Goal: Information Seeking & Learning: Learn about a topic

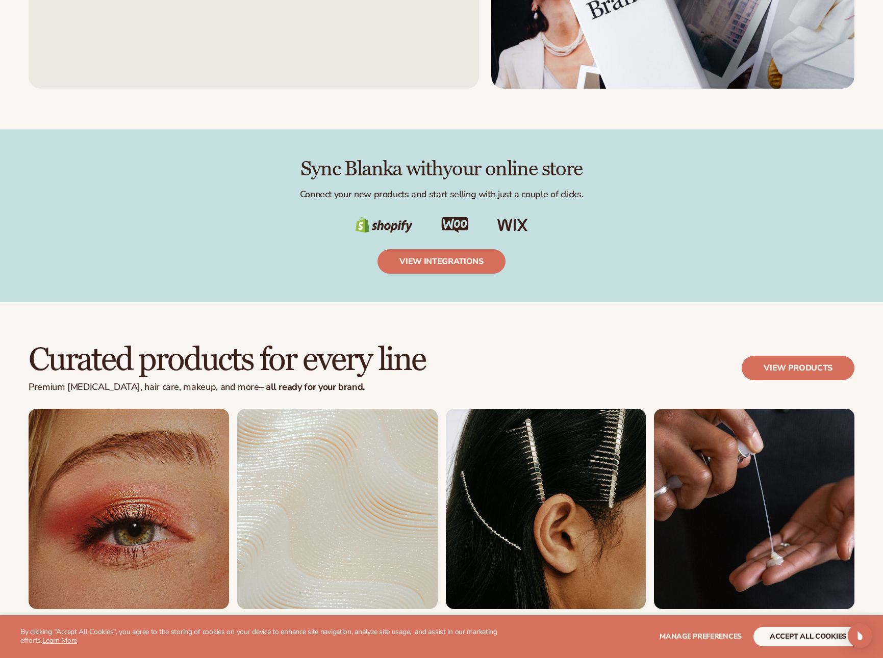
scroll to position [2035, 0]
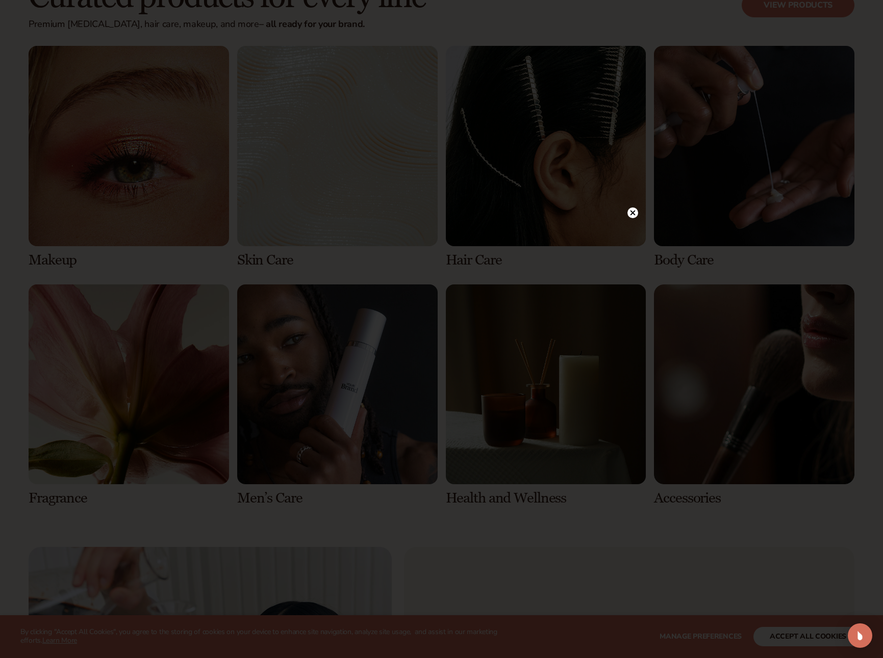
click at [351, 427] on div at bounding box center [441, 329] width 883 height 658
click at [633, 213] on div at bounding box center [441, 329] width 883 height 658
click at [624, 212] on circle at bounding box center [627, 213] width 11 height 11
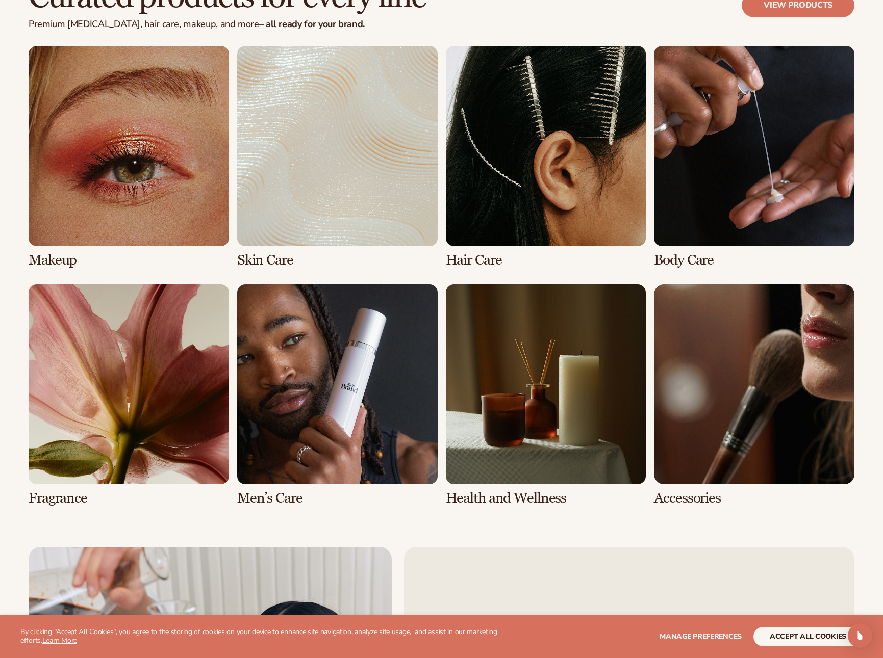
click at [331, 218] on link "2 / 8" at bounding box center [337, 157] width 200 height 222
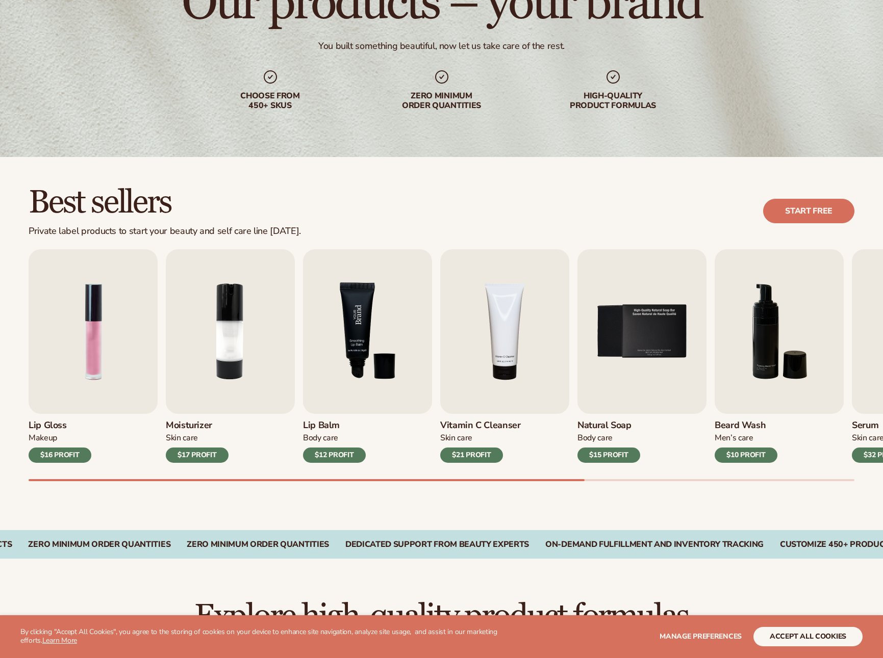
scroll to position [121, 0]
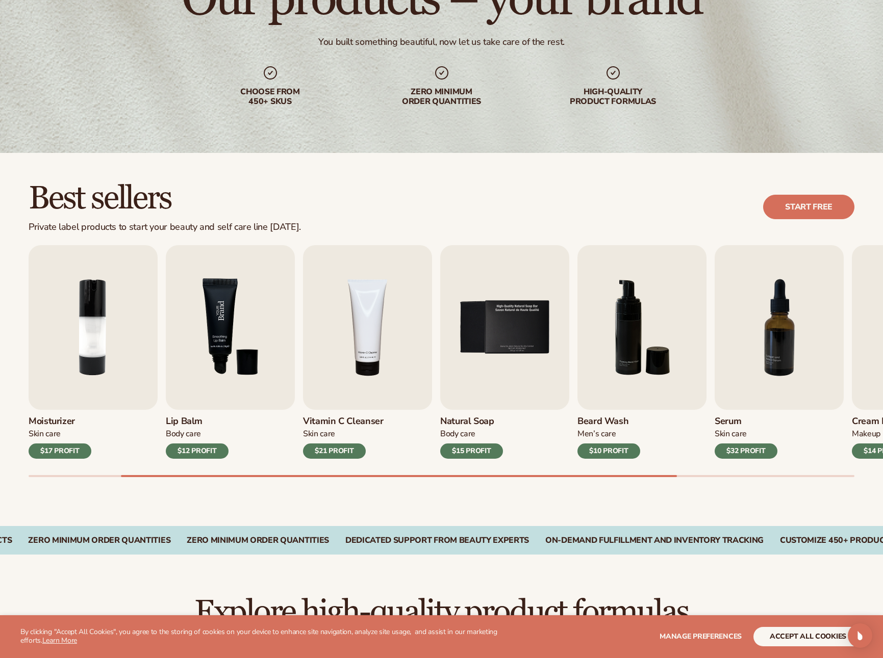
click at [351, 308] on div "Lip Gloss Makeup $16 PROFIT Moisturizer Skin Care $17 PROFIT Lip Balm" at bounding box center [304, 352] width 826 height 214
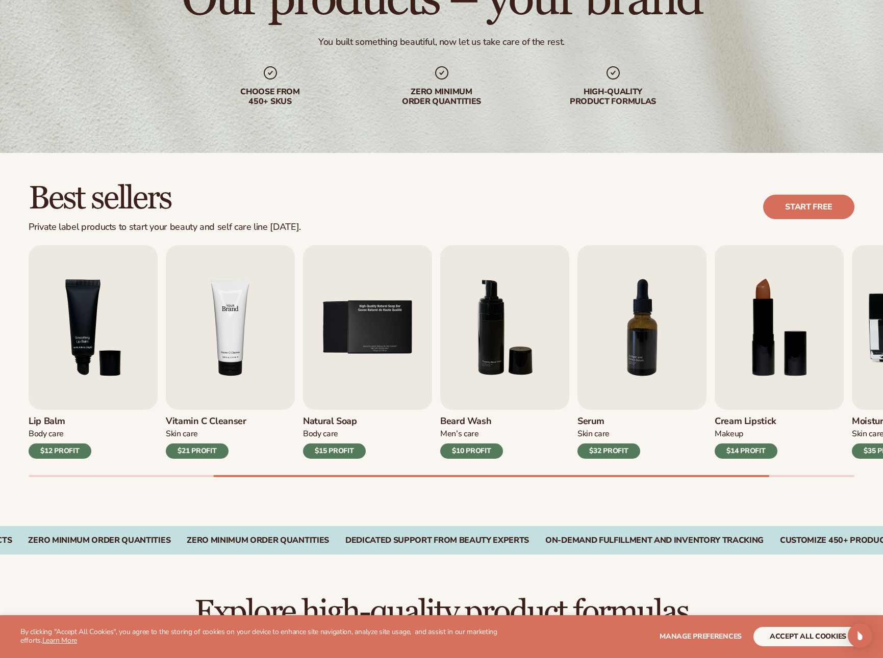
click at [191, 324] on img "4 / 9" at bounding box center [230, 327] width 129 height 165
click at [227, 323] on img "4 / 9" at bounding box center [230, 327] width 129 height 165
click at [219, 343] on img "4 / 9" at bounding box center [230, 327] width 129 height 165
click at [209, 374] on img "4 / 9" at bounding box center [230, 327] width 129 height 165
click at [187, 446] on div "$21 PROFIT" at bounding box center [197, 451] width 63 height 15
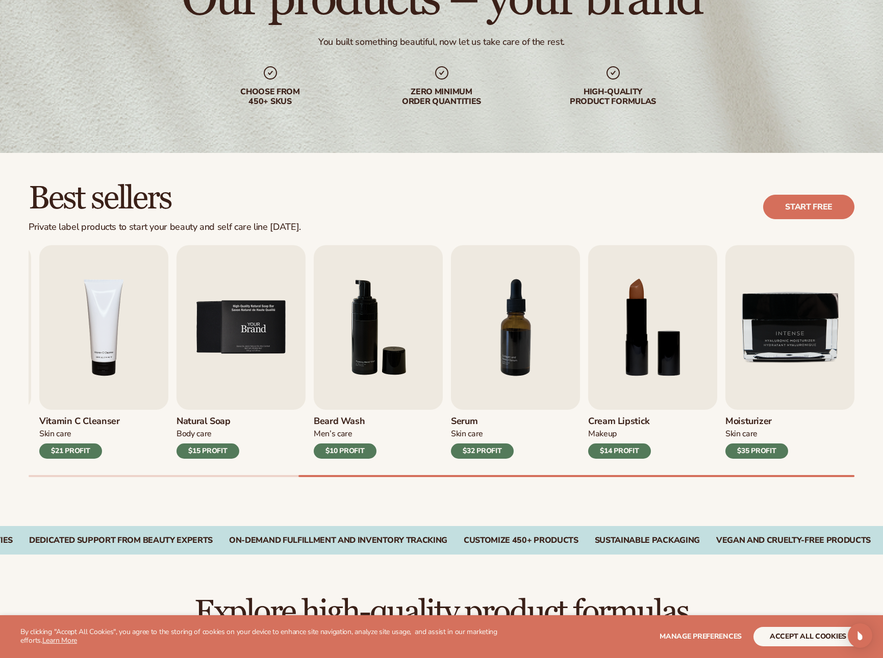
click at [264, 281] on img "5 / 9" at bounding box center [240, 327] width 129 height 165
click at [248, 307] on img "5 / 9" at bounding box center [240, 327] width 129 height 165
click at [248, 306] on img "5 / 9" at bounding box center [240, 327] width 129 height 165
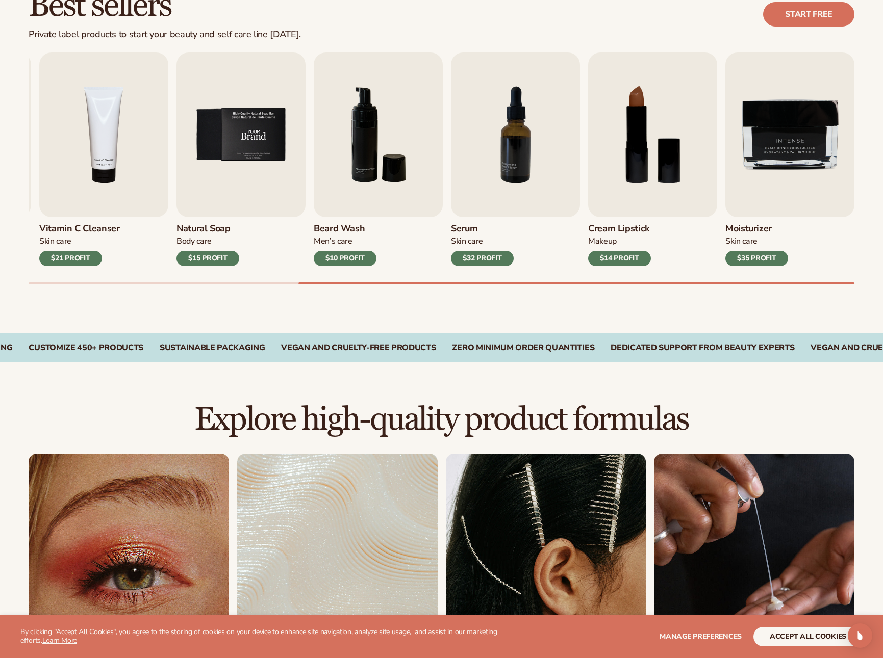
scroll to position [325, 0]
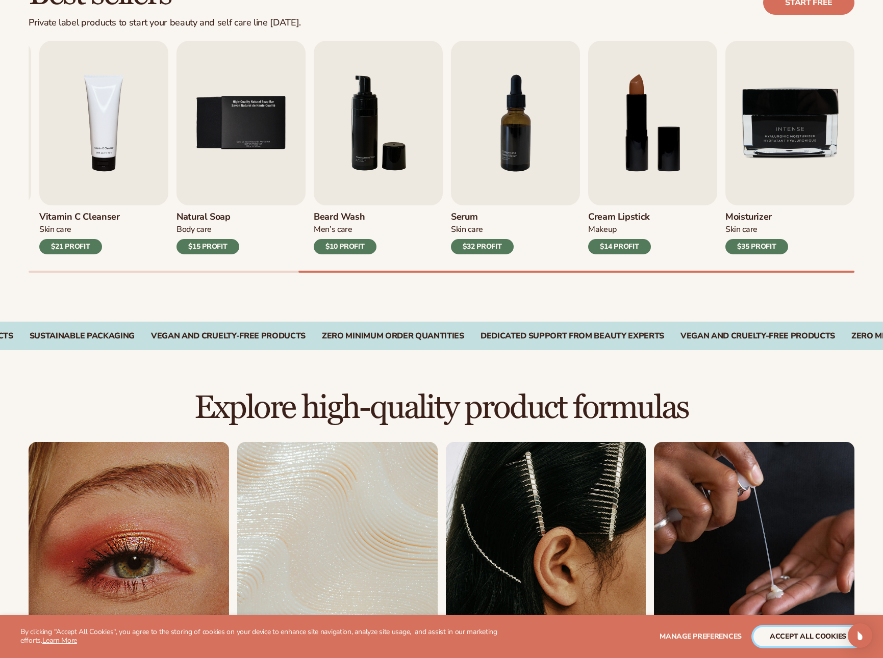
click at [806, 641] on button "accept all cookies" at bounding box center [807, 636] width 109 height 19
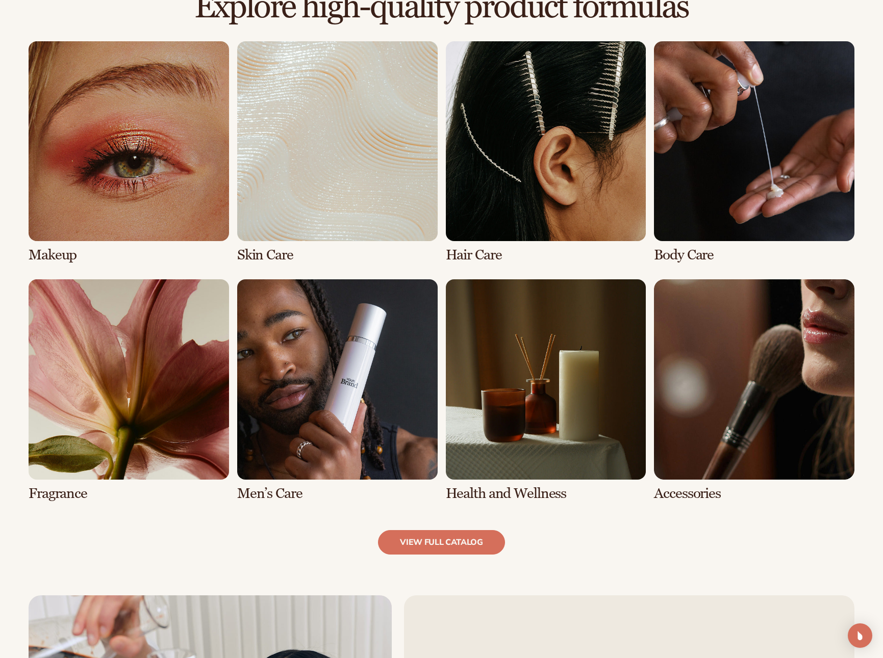
scroll to position [879, 0]
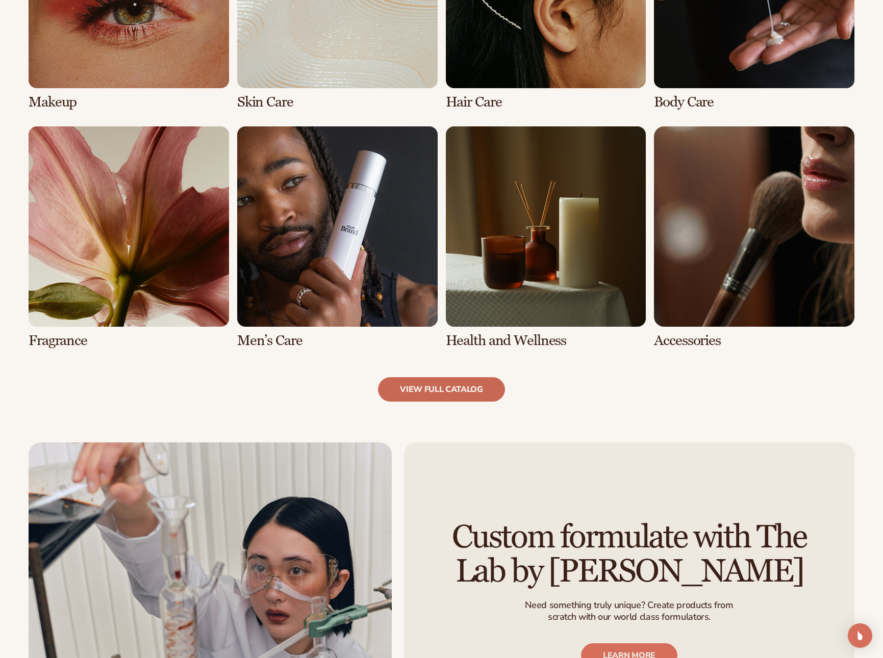
click at [442, 385] on link "view full catalog" at bounding box center [441, 389] width 127 height 24
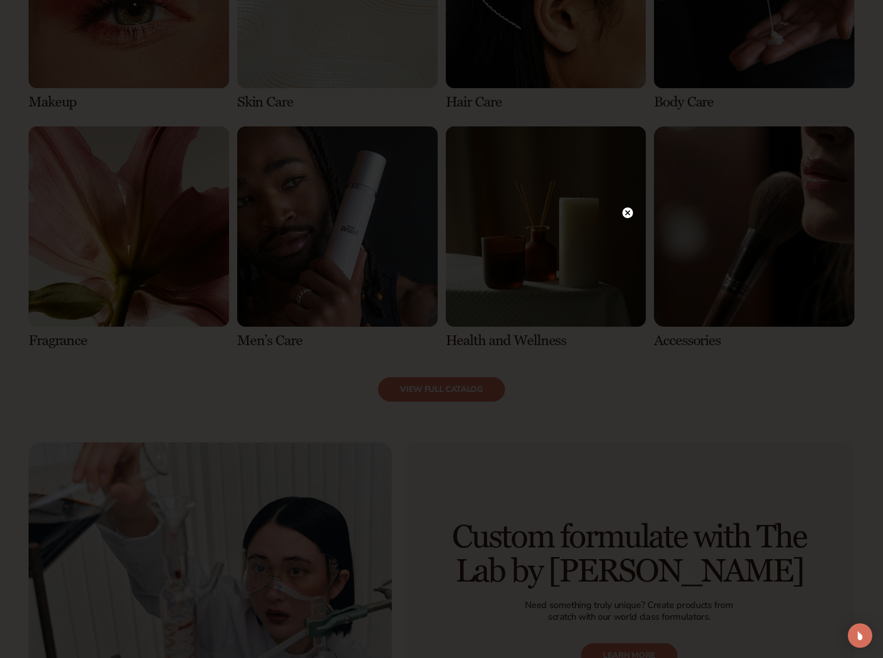
click at [637, 217] on div at bounding box center [441, 329] width 883 height 658
click at [632, 216] on icon at bounding box center [627, 213] width 11 height 11
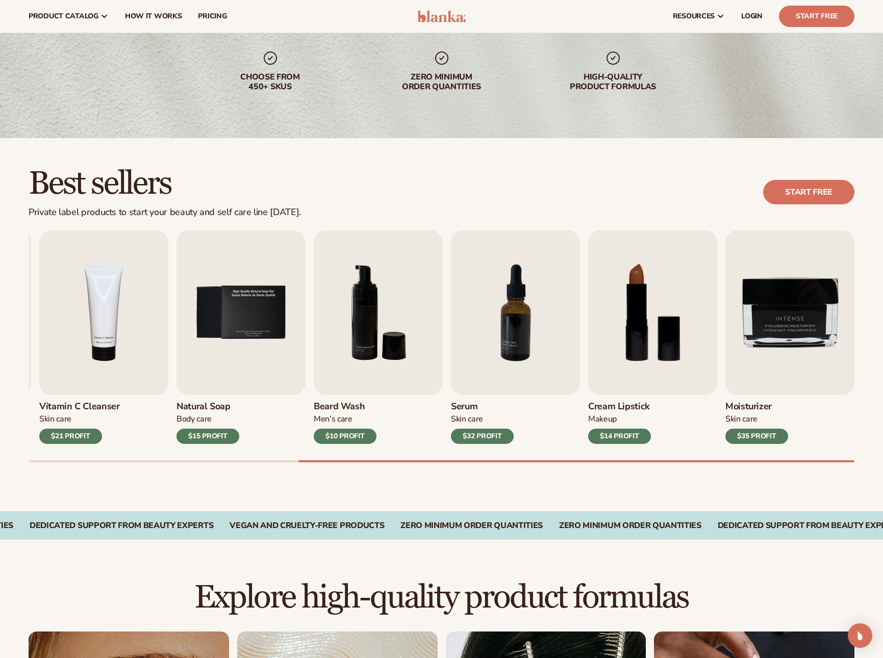
scroll to position [0, 0]
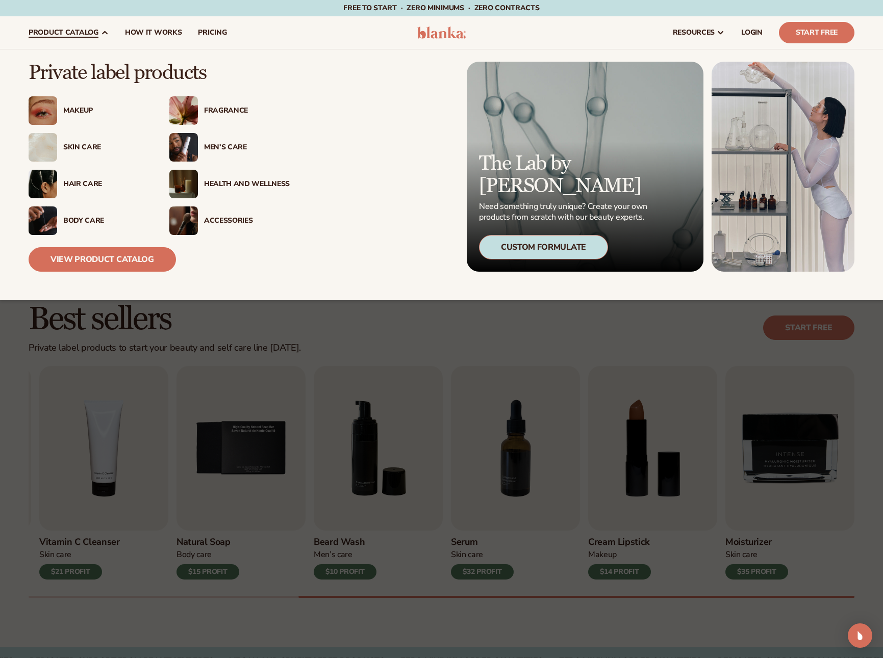
click at [74, 29] on span "product catalog" at bounding box center [64, 33] width 70 height 8
click at [230, 134] on div "Men’s Care" at bounding box center [229, 147] width 120 height 29
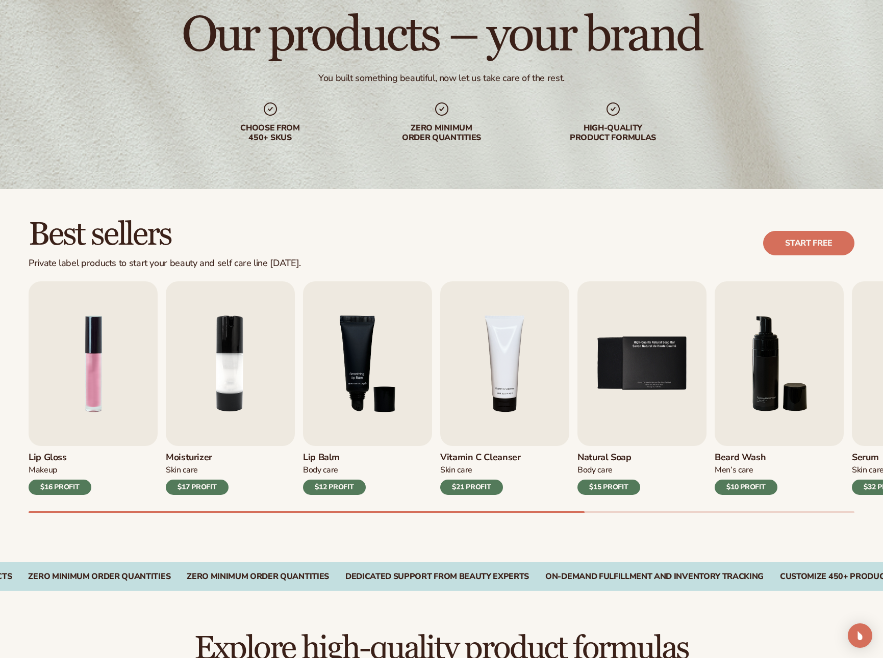
click at [377, 245] on div "Best sellers Private label products to start your beauty and self care line [DA…" at bounding box center [442, 244] width 826 height 52
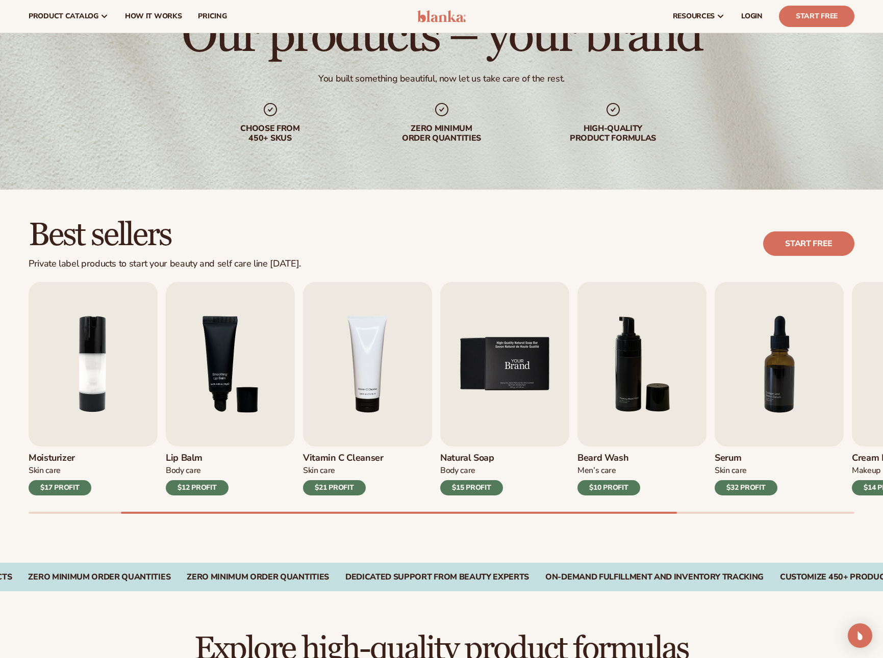
click at [519, 371] on img "5 / 9" at bounding box center [504, 364] width 129 height 165
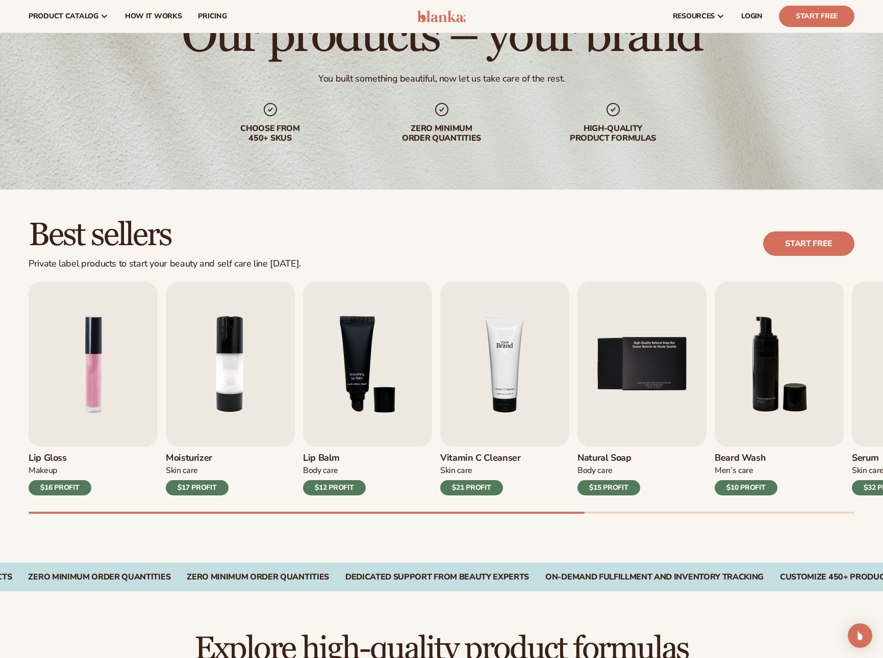
click at [519, 371] on img "4 / 9" at bounding box center [504, 364] width 129 height 165
click at [483, 371] on img "4 / 9" at bounding box center [504, 364] width 129 height 165
click at [306, 326] on img "3 / 9" at bounding box center [367, 364] width 129 height 165
click at [328, 328] on img "3 / 9" at bounding box center [367, 364] width 129 height 165
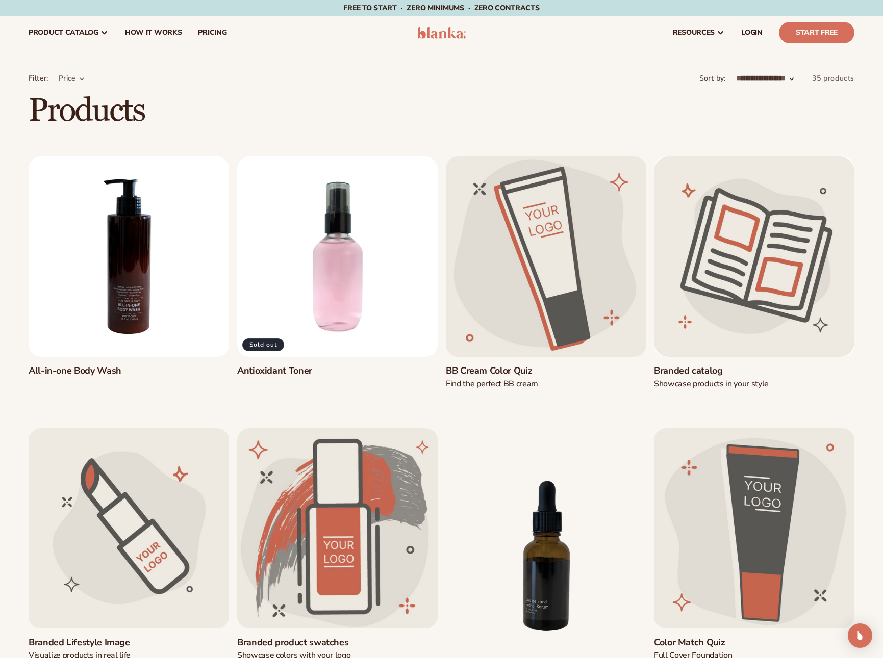
click at [173, 365] on link "All-in-one Body Wash" at bounding box center [129, 371] width 200 height 12
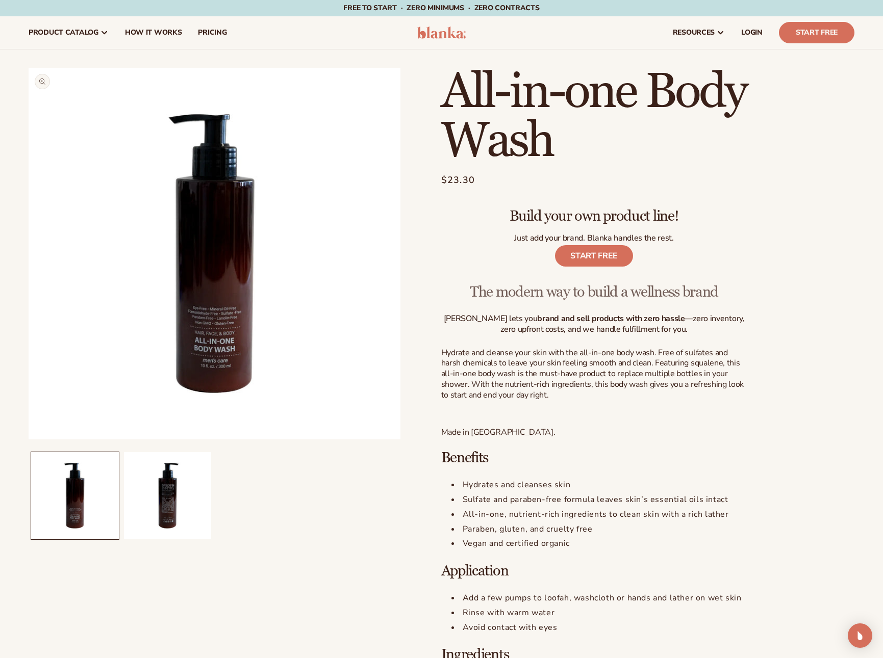
scroll to position [1, 0]
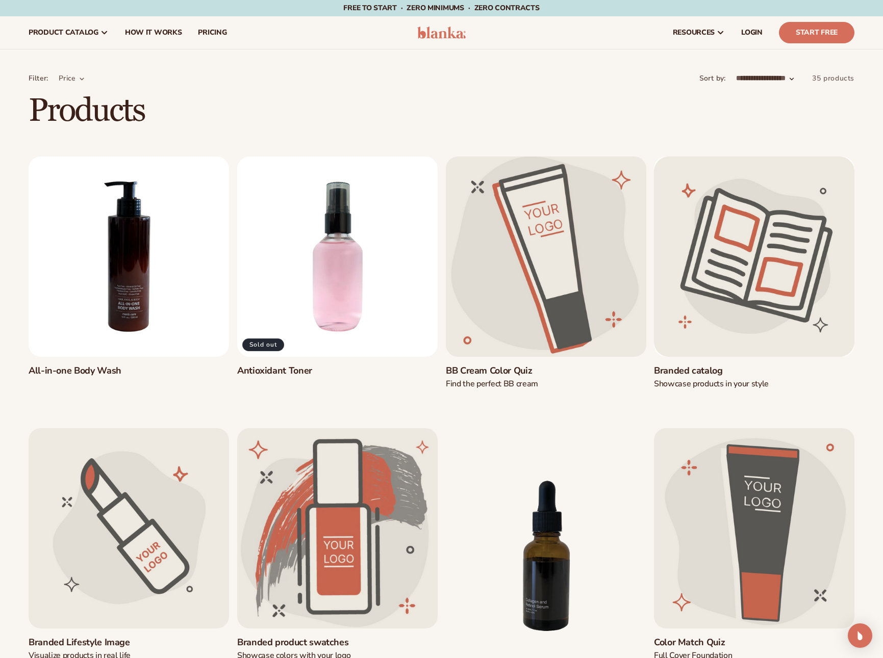
click at [565, 365] on link "BB Cream Color Quiz" at bounding box center [546, 371] width 200 height 12
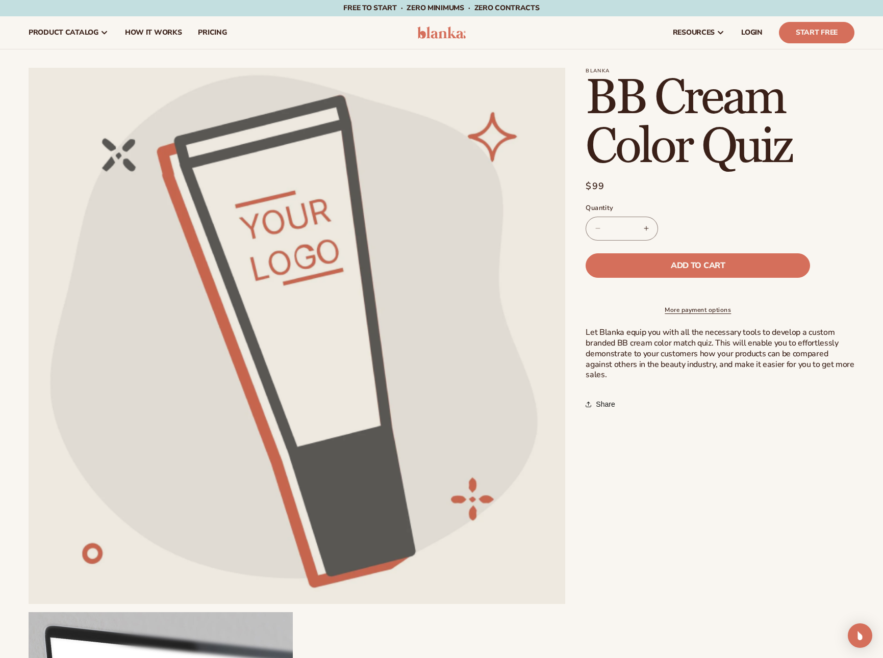
click at [678, 252] on section "Blanka BB Cream Color Quiz BB Cream Color Quiz Regular price $99 Sale price $99…" at bounding box center [719, 242] width 269 height 348
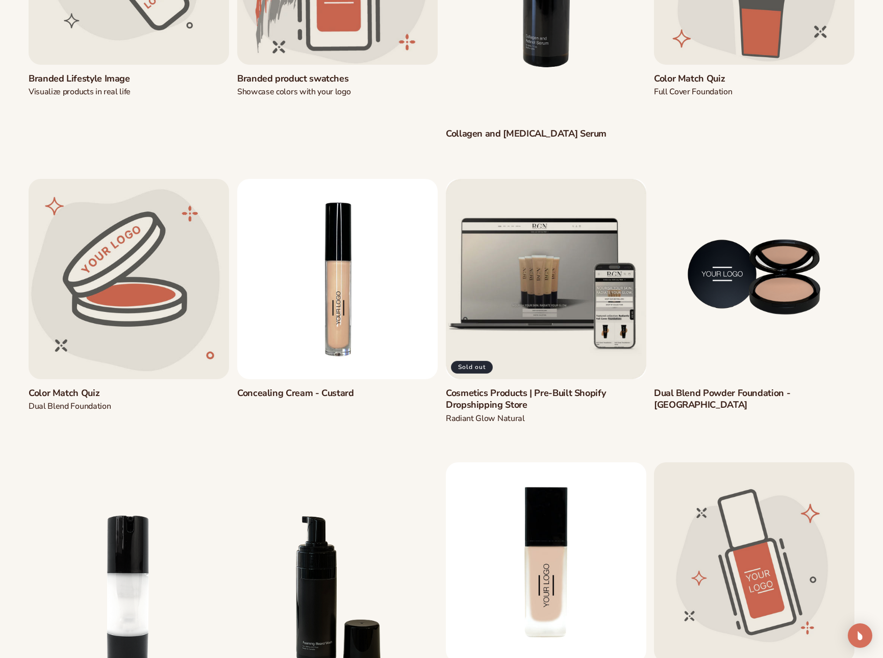
scroll to position [565, 0]
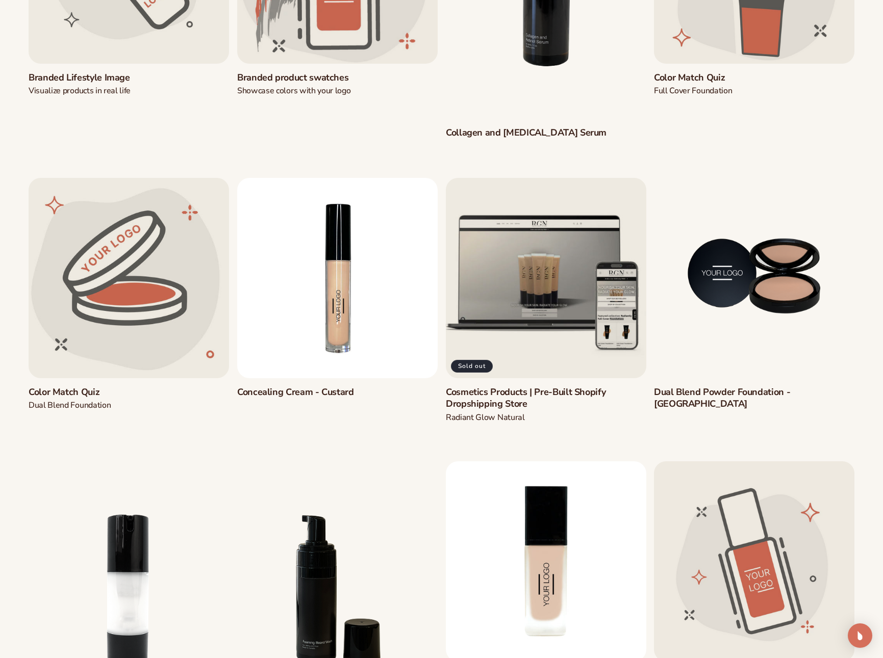
click at [534, 387] on link "Cosmetics Products | Pre-Built Shopify Dropshipping Store" at bounding box center [546, 399] width 200 height 24
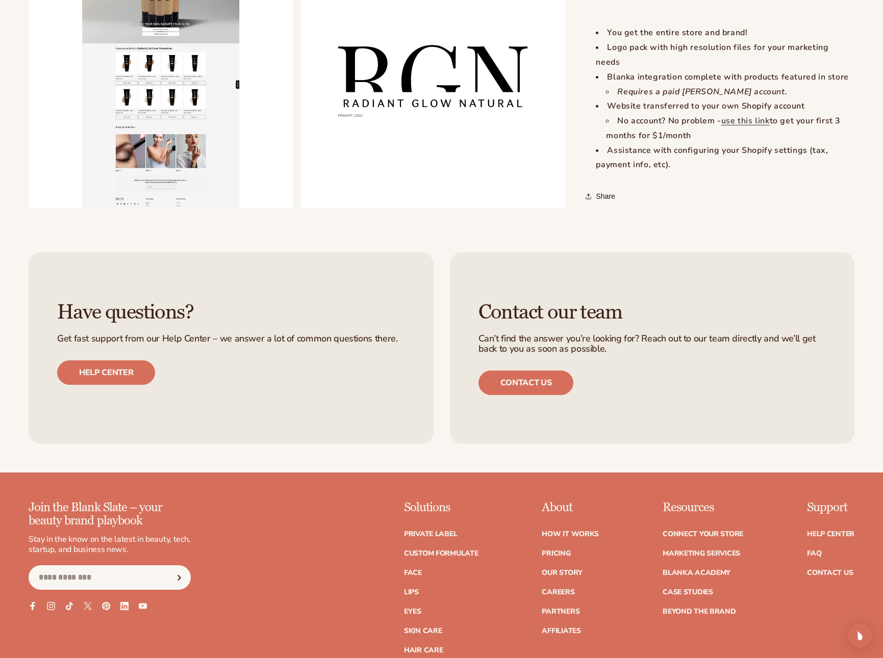
scroll to position [1253, 0]
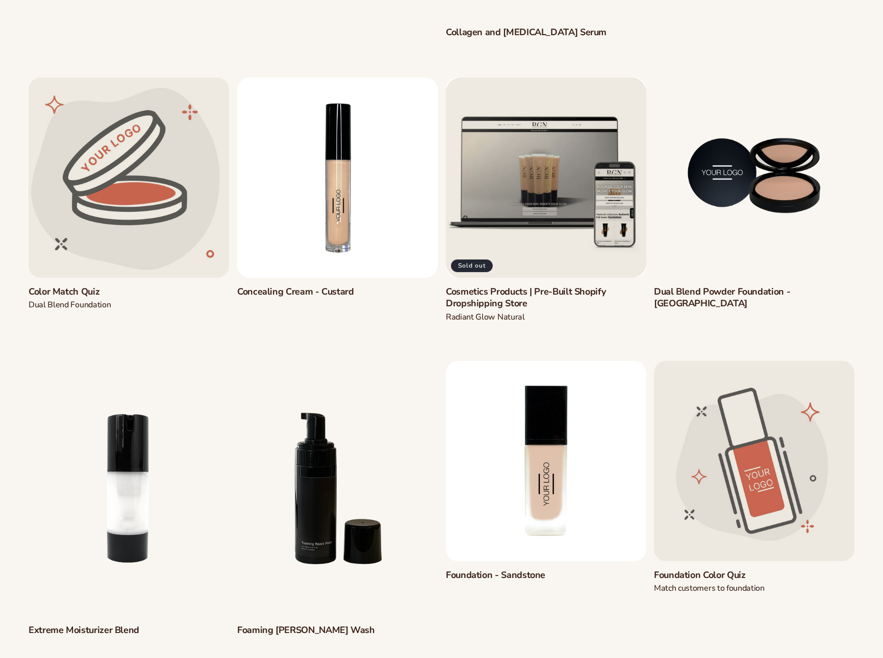
scroll to position [771, 0]
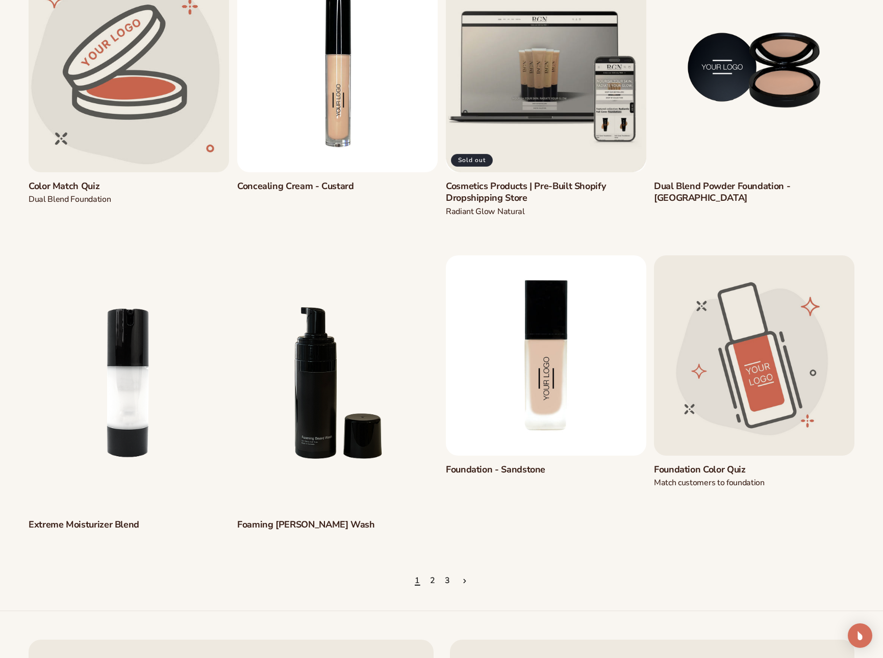
click at [353, 520] on link "Foaming [PERSON_NAME] Wash" at bounding box center [337, 526] width 200 height 12
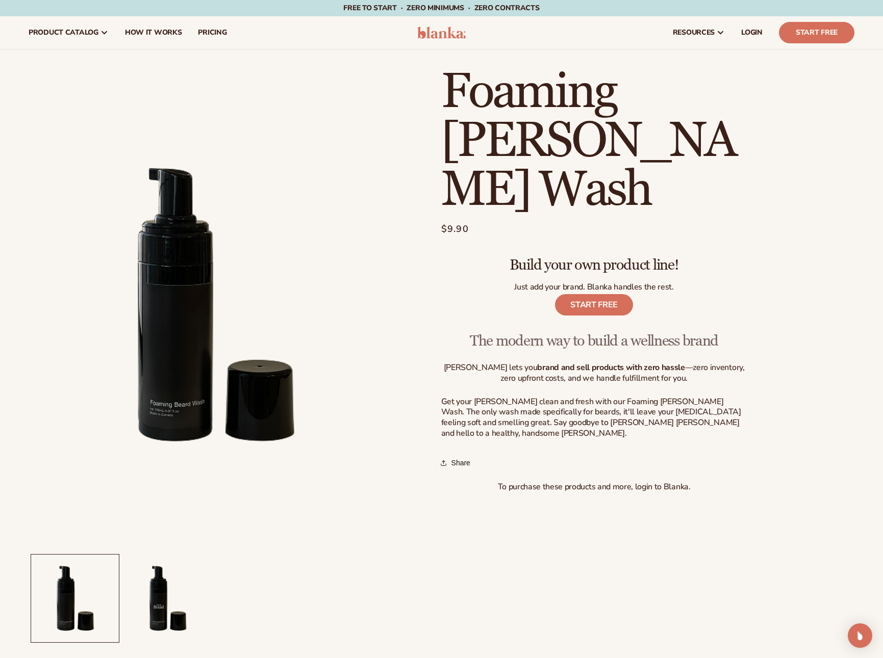
click at [601, 294] on link "START FREE" at bounding box center [594, 304] width 78 height 21
click at [748, 32] on span "LOGIN" at bounding box center [751, 33] width 21 height 8
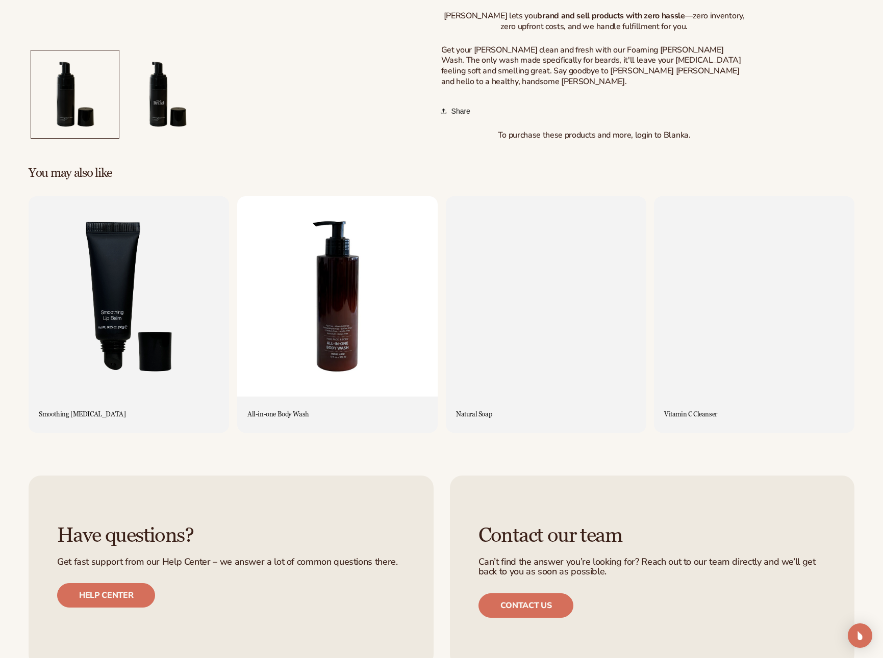
scroll to position [964, 0]
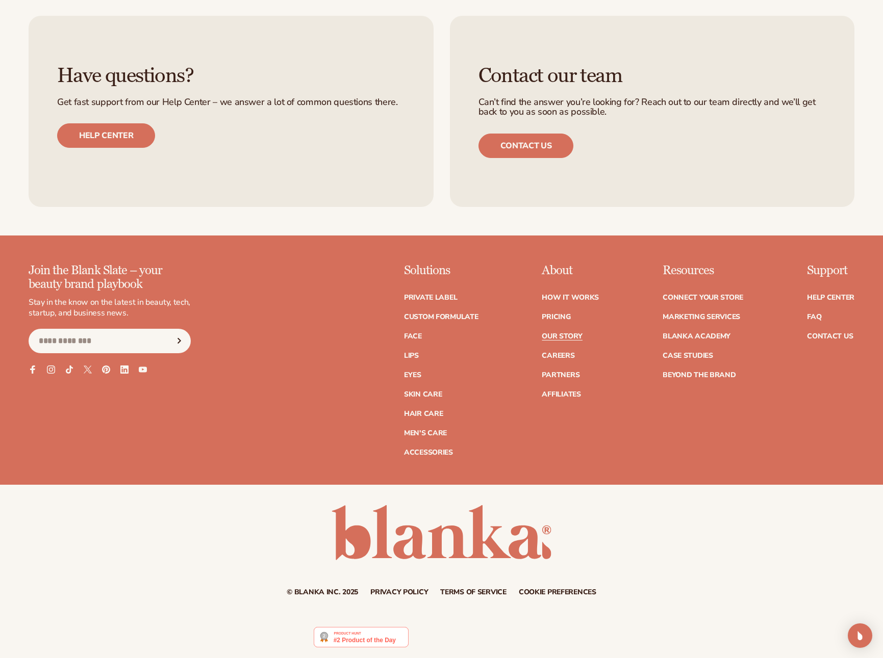
click at [573, 333] on link "Our Story" at bounding box center [562, 336] width 40 height 7
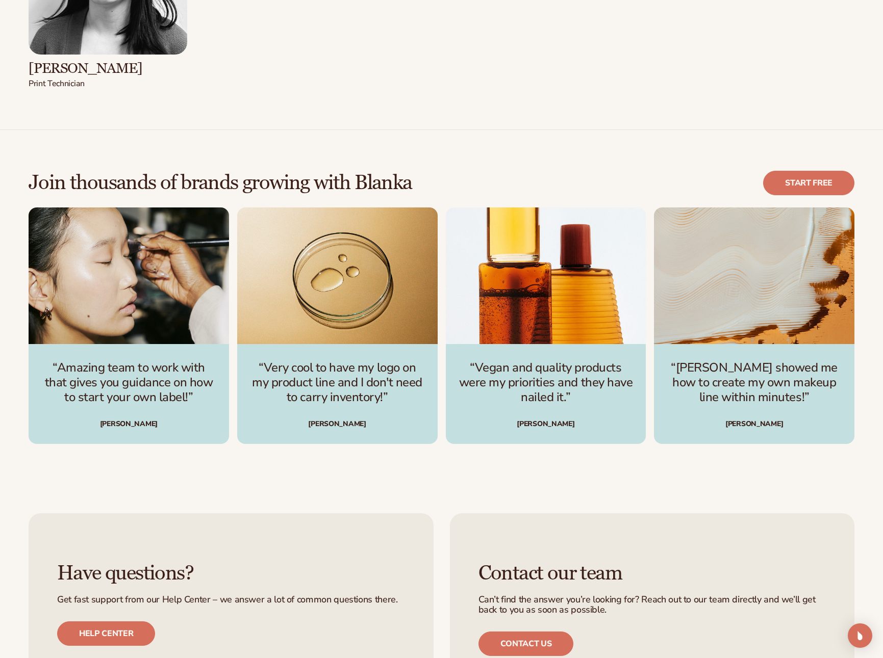
scroll to position [3071, 0]
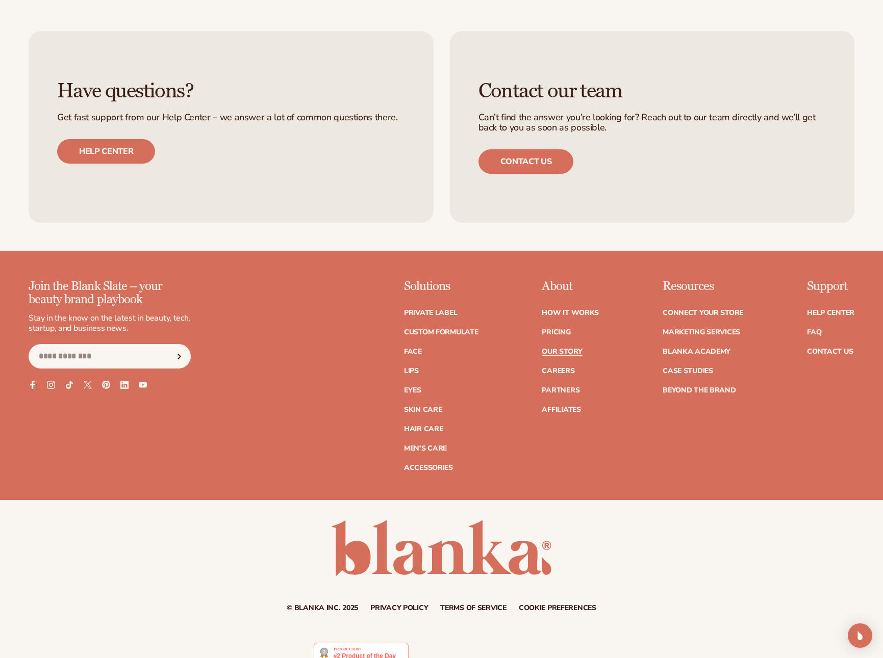
click at [693, 330] on ul "Connect your store Marketing services Blanka Academy Case Studies Beyond the br…" at bounding box center [702, 346] width 81 height 95
click at [692, 349] on link "Blanka Academy" at bounding box center [696, 352] width 68 height 7
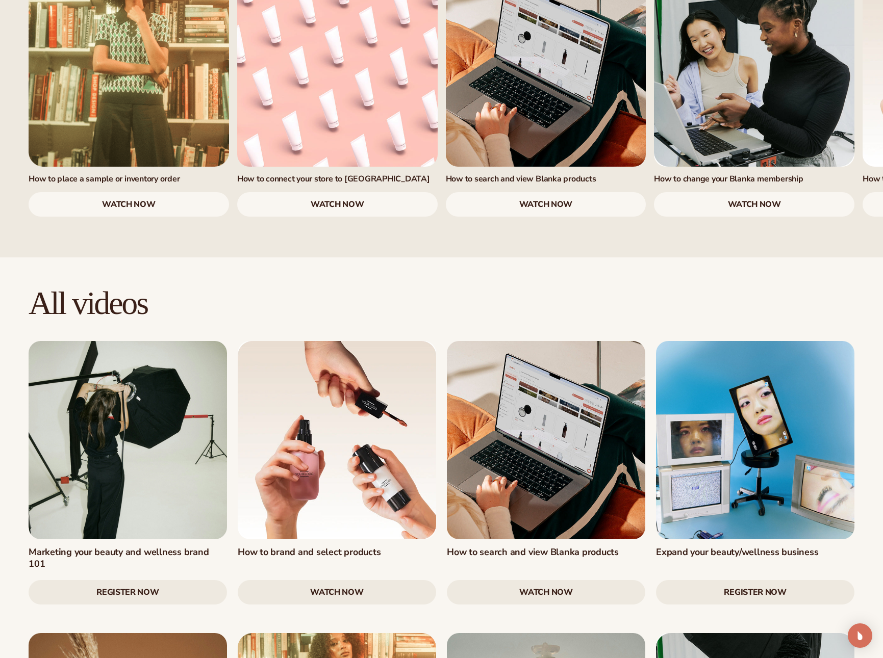
scroll to position [761, 0]
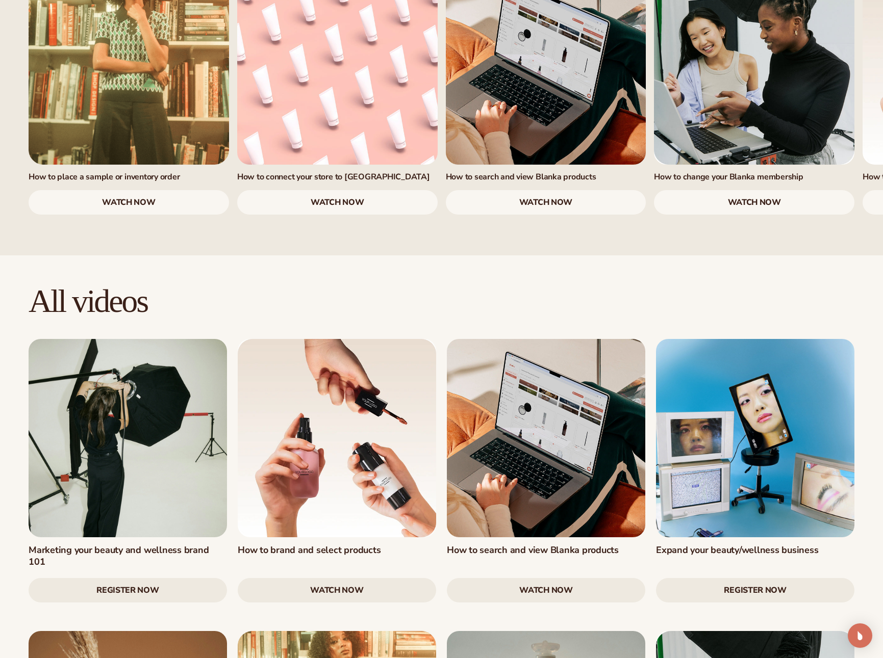
click at [189, 378] on link at bounding box center [128, 438] width 198 height 198
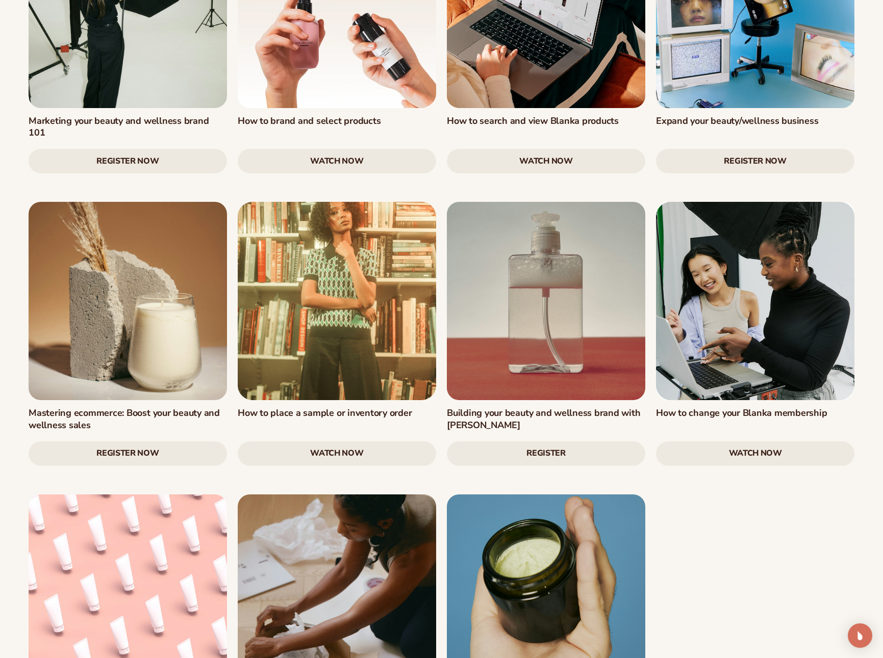
scroll to position [1253, 0]
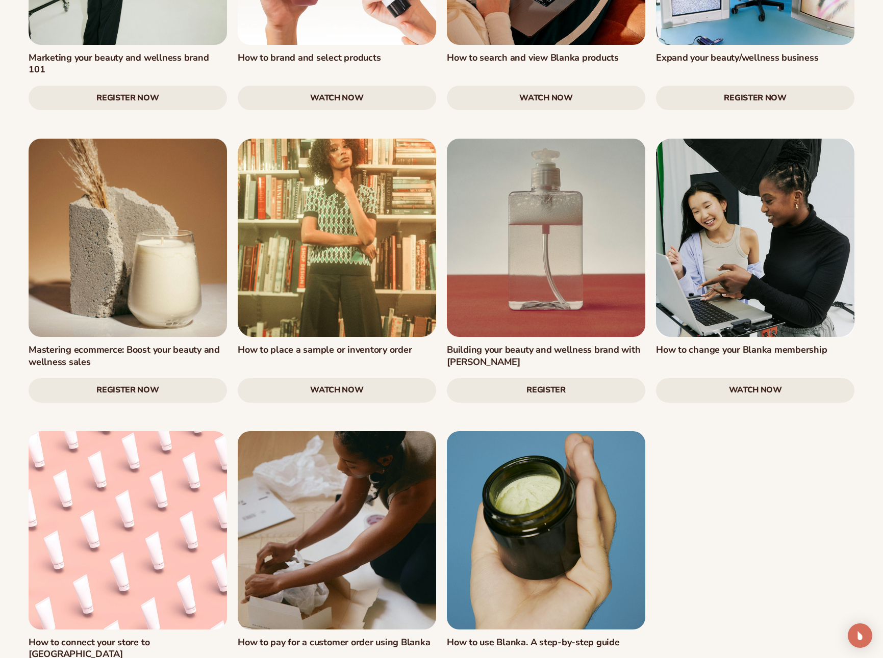
drag, startPoint x: 517, startPoint y: 297, endPoint x: 523, endPoint y: 269, distance: 28.6
click at [517, 344] on h3 "Building your beauty and wellness brand with Blanka" at bounding box center [546, 356] width 198 height 24
click at [523, 269] on link at bounding box center [546, 238] width 198 height 198
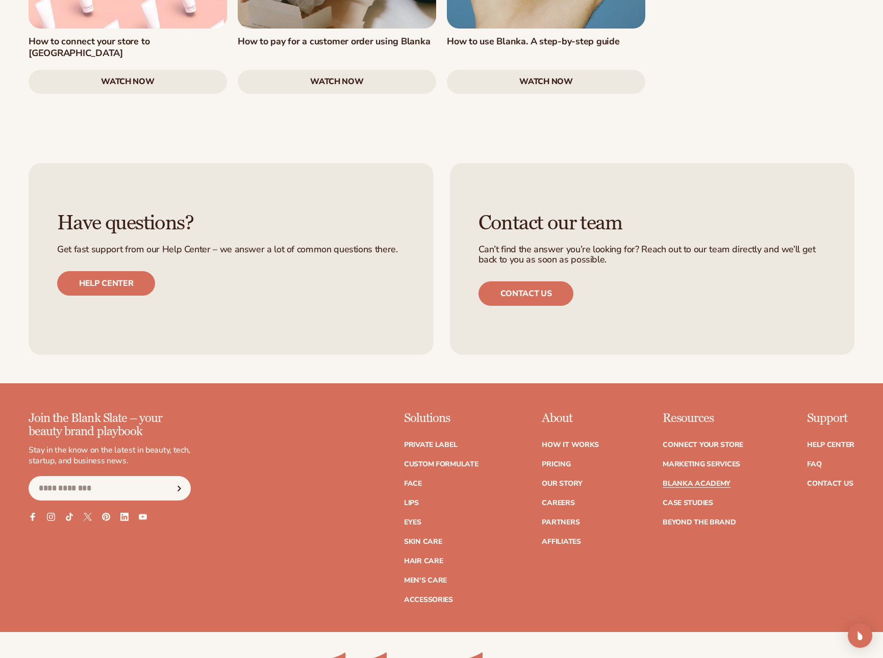
scroll to position [1930, 0]
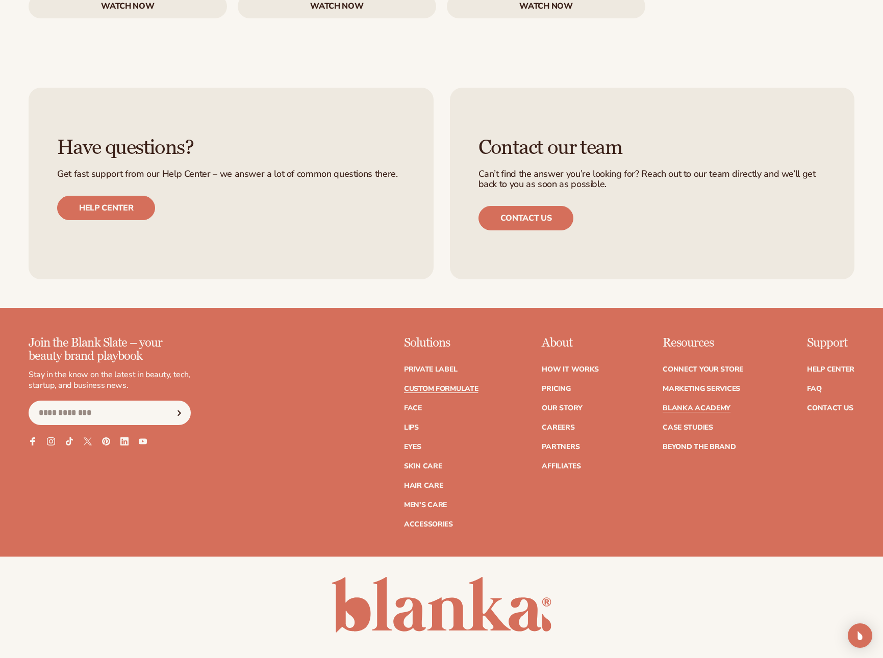
click at [419, 386] on link "Custom formulate" at bounding box center [441, 389] width 74 height 7
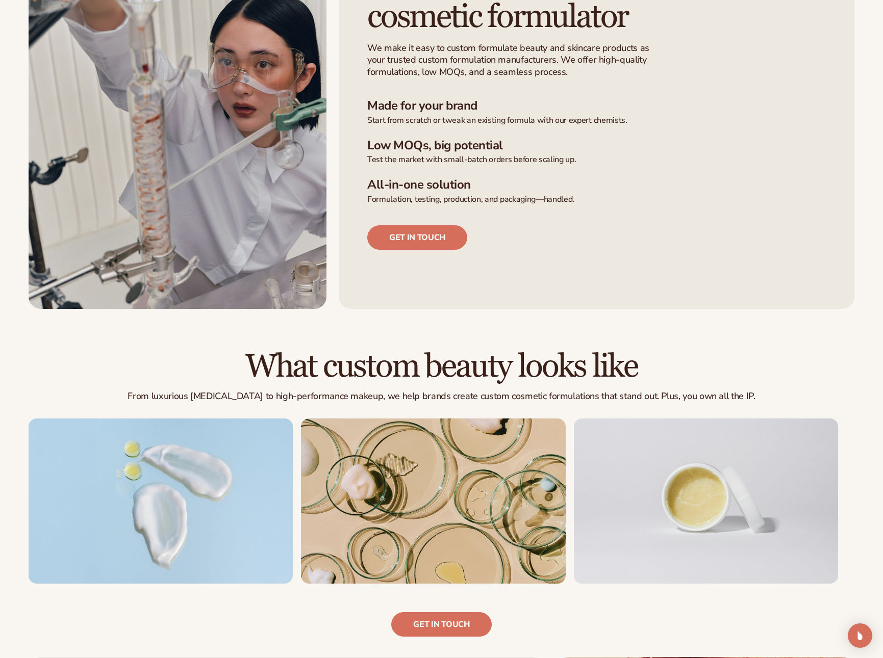
scroll to position [632, 0]
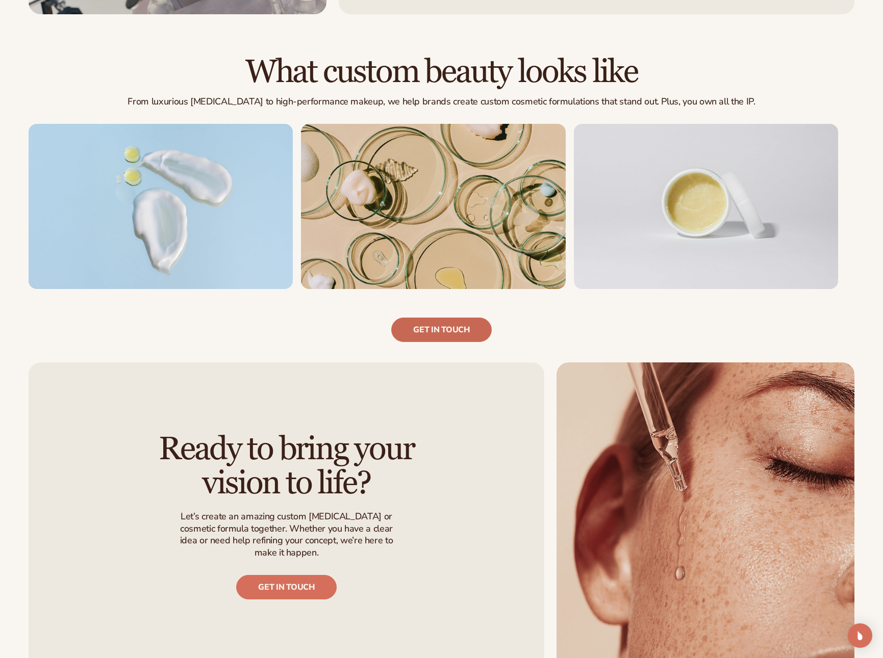
click at [432, 324] on link "Get in touch" at bounding box center [441, 330] width 100 height 24
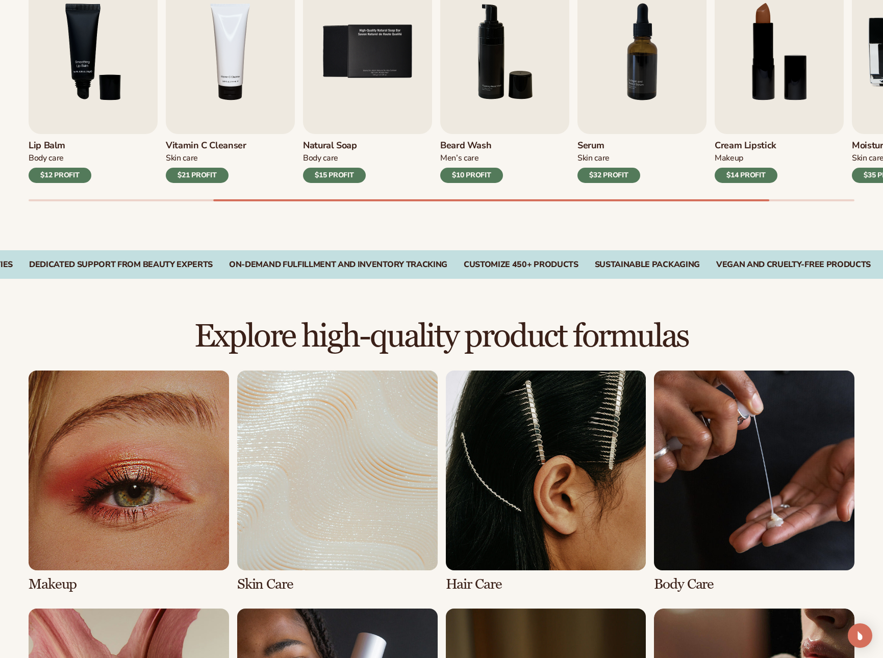
scroll to position [398, 0]
